Goal: Navigation & Orientation: Find specific page/section

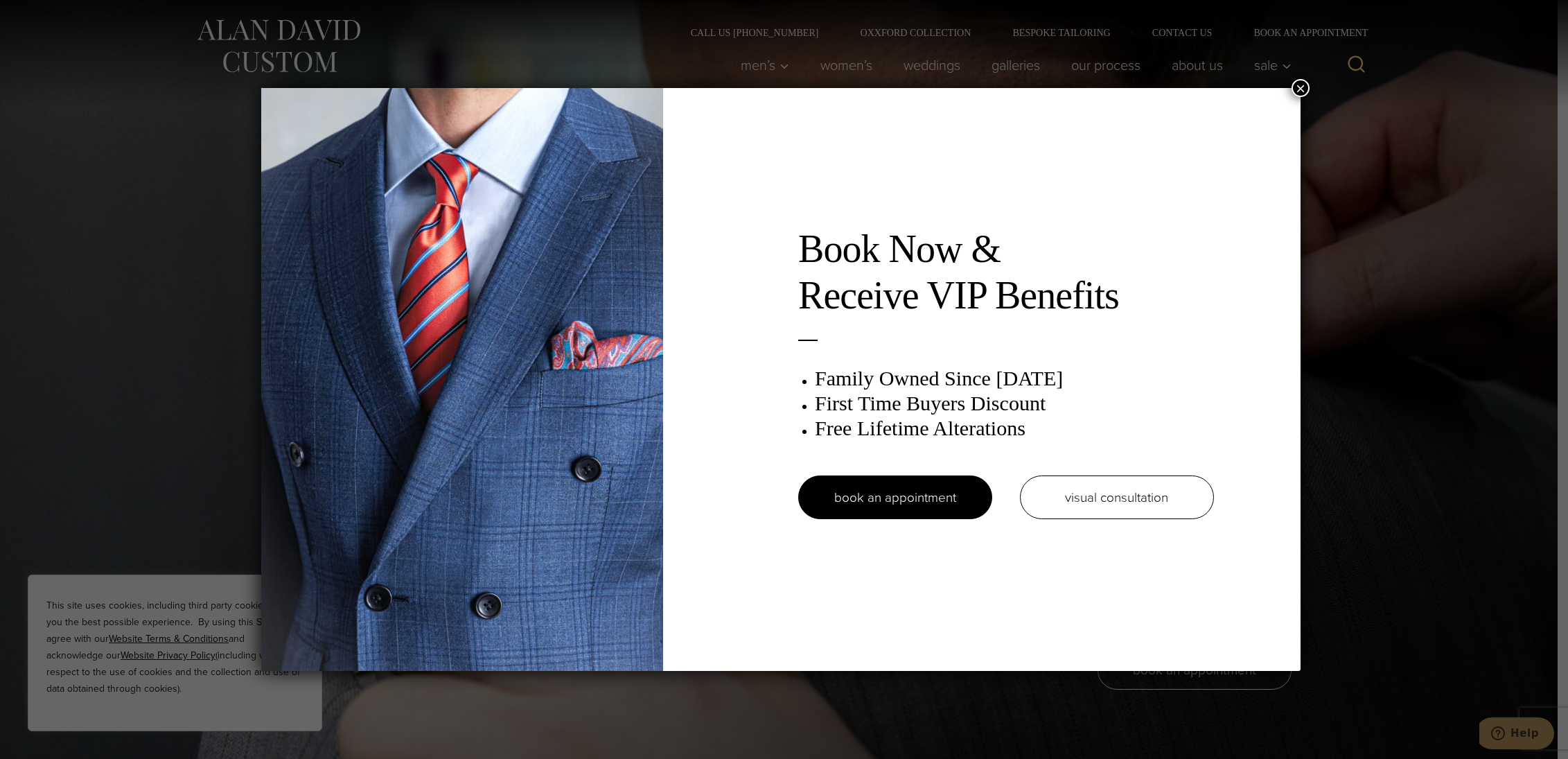
click at [1302, 92] on button "×" at bounding box center [1300, 88] width 18 height 18
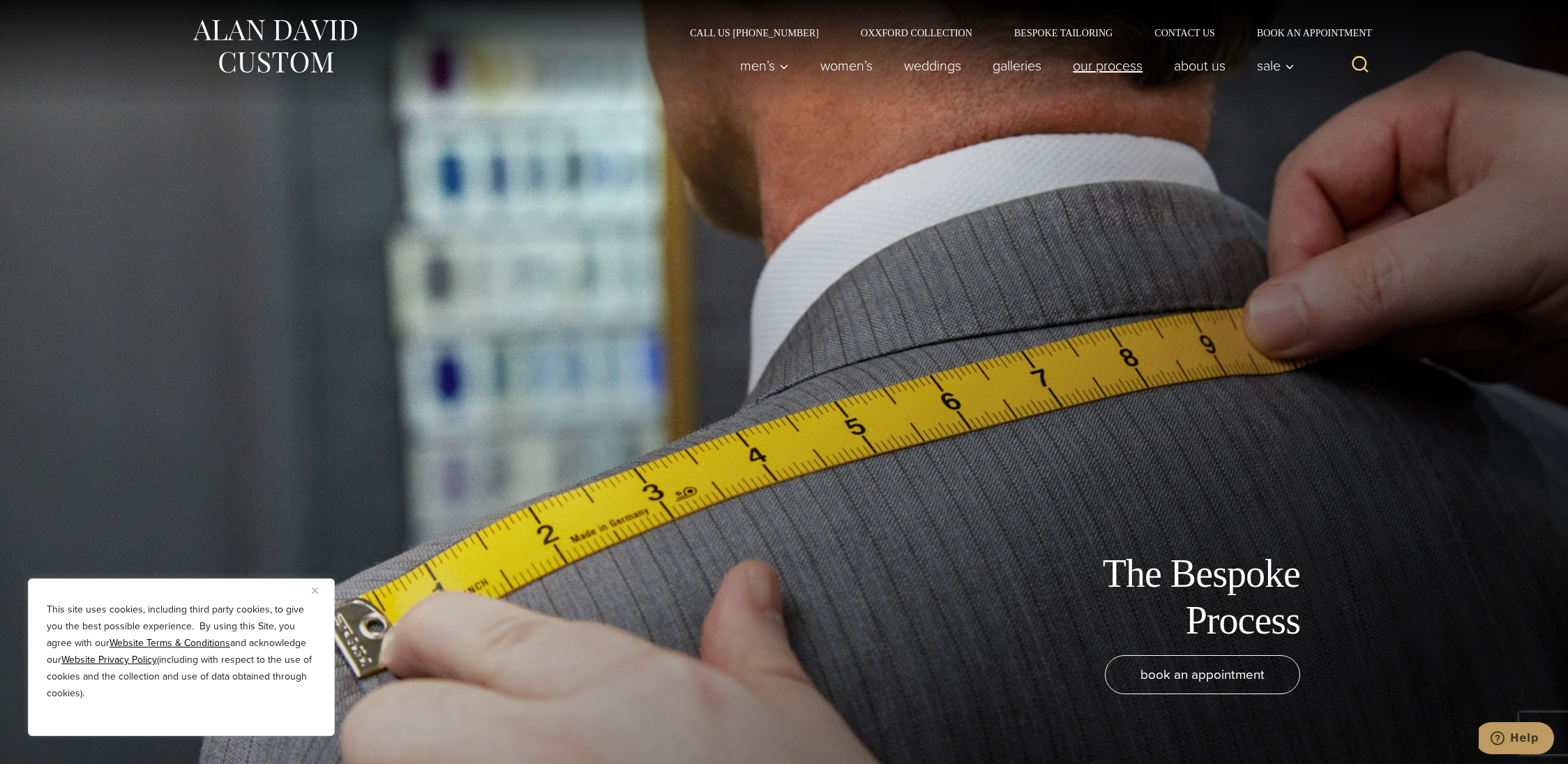
click at [1110, 65] on link "Our Process" at bounding box center [1108, 65] width 101 height 28
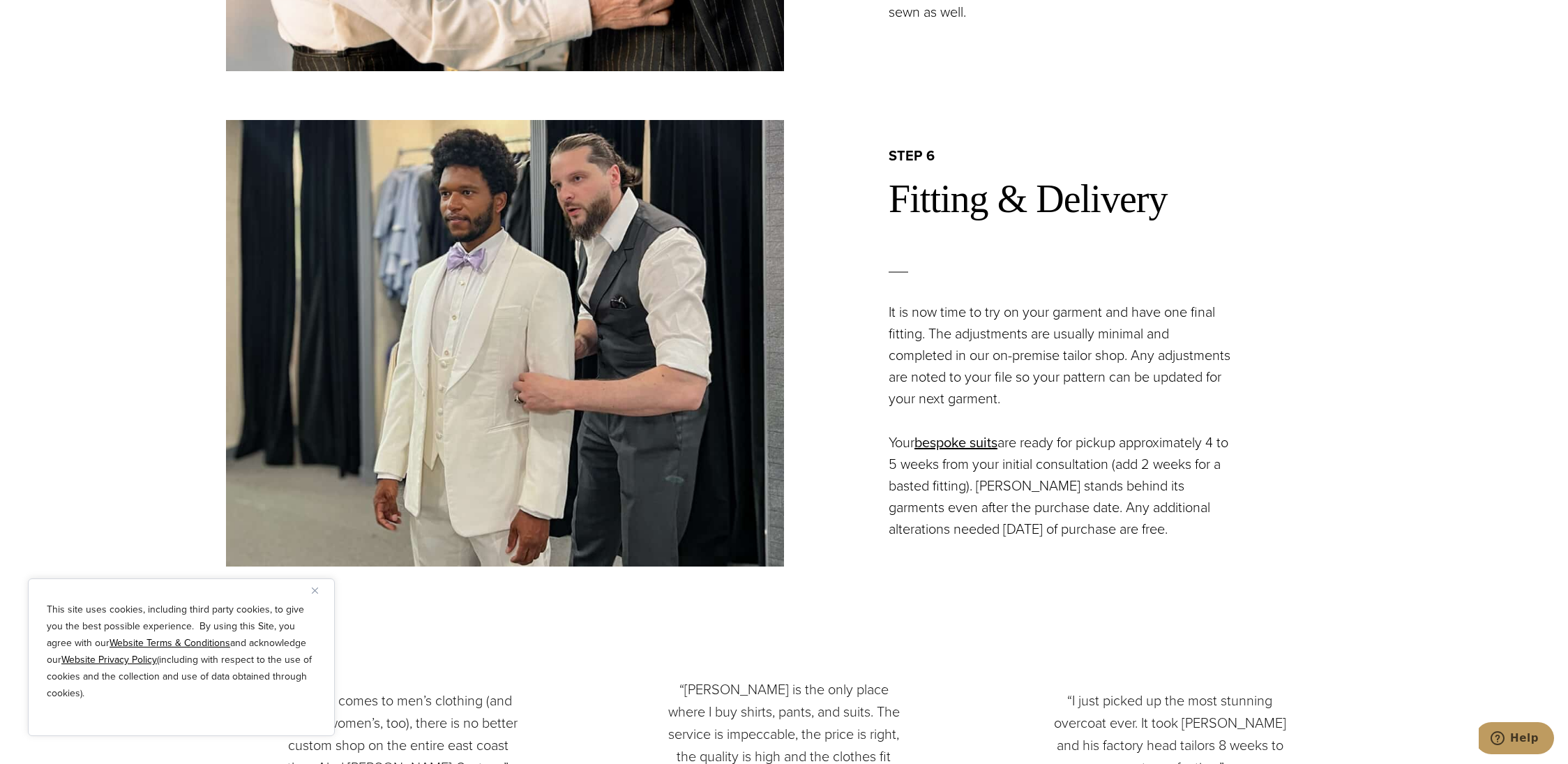
scroll to position [3558, 0]
